Goal: Check status: Check status

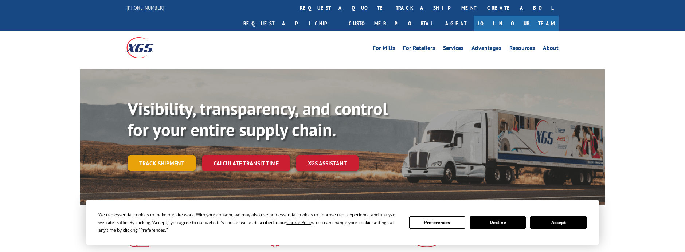
click at [172, 156] on link "Track shipment" at bounding box center [162, 163] width 69 height 15
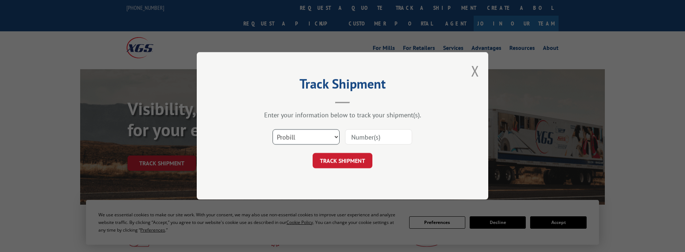
click at [330, 138] on select "Select category... Probill BOL PO" at bounding box center [306, 137] width 67 height 15
click at [354, 138] on input at bounding box center [378, 137] width 67 height 15
paste input "2876814"
type input "2876814"
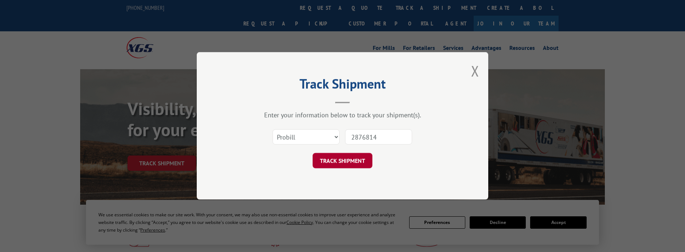
click at [344, 165] on button "TRACK SHIPMENT" at bounding box center [343, 160] width 60 height 15
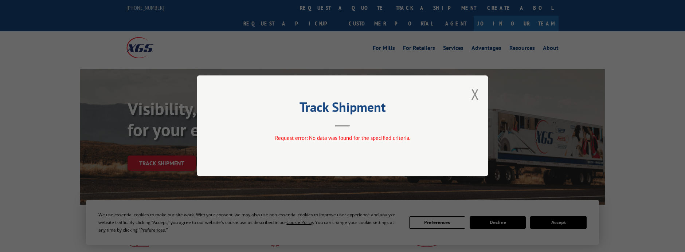
click at [470, 94] on div "Track Shipment Request error: No data was found for the specified criteria." at bounding box center [343, 125] width 292 height 101
click at [472, 95] on button "Close modal" at bounding box center [475, 94] width 8 height 19
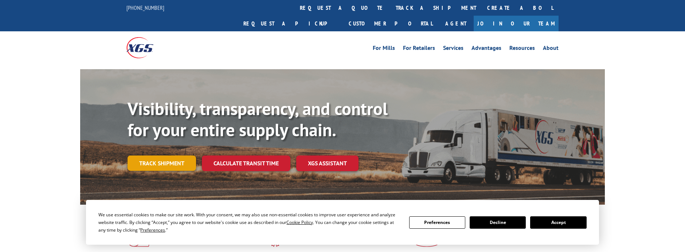
click at [154, 156] on link "Track shipment" at bounding box center [162, 163] width 69 height 15
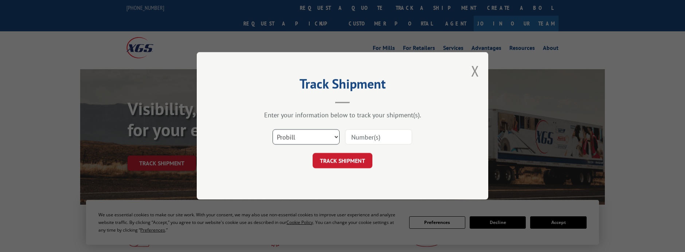
click at [305, 134] on select "Select category... Probill BOL PO" at bounding box center [306, 137] width 67 height 15
select select "bol"
click at [273, 130] on select "Select category... Probill BOL PO" at bounding box center [306, 137] width 67 height 15
click at [359, 141] on input at bounding box center [378, 137] width 67 height 15
paste input "2876814"
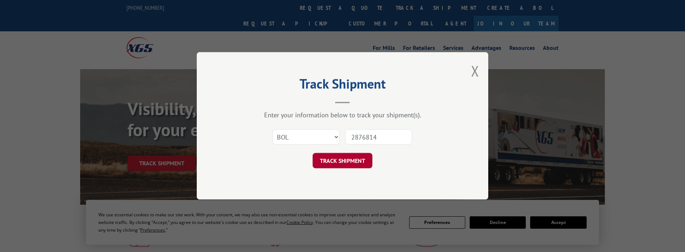
type input "2876814"
click at [353, 158] on button "TRACK SHIPMENT" at bounding box center [343, 160] width 60 height 15
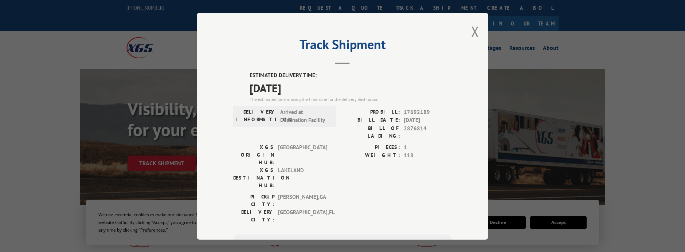
click at [307, 89] on span "[DATE]" at bounding box center [351, 87] width 202 height 16
drag, startPoint x: 307, startPoint y: 89, endPoint x: 240, endPoint y: 77, distance: 68.5
click at [240, 77] on div "ESTIMATED DELIVERY TIME: [DATE] The estimated time is using the time zone for t…" at bounding box center [342, 202] width 219 height 262
copy div "ESTIMATED DELIVERY TIME: [DATE]"
click at [345, 143] on label "PIECES:" at bounding box center [372, 147] width 58 height 8
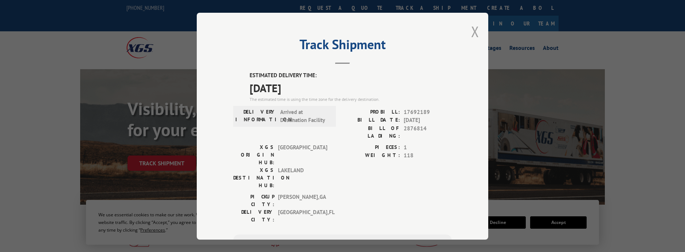
click at [474, 28] on button "Close modal" at bounding box center [475, 31] width 8 height 19
